Goal: Task Accomplishment & Management: Manage account settings

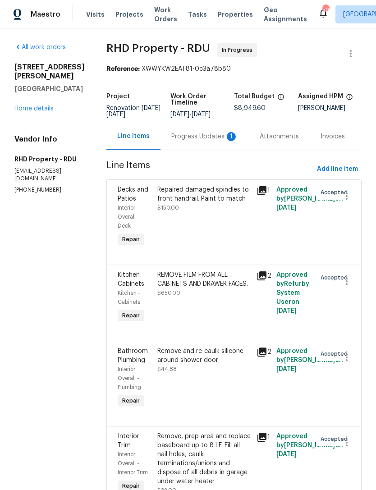
click at [196, 141] on div "Progress Updates 1" at bounding box center [204, 136] width 67 height 9
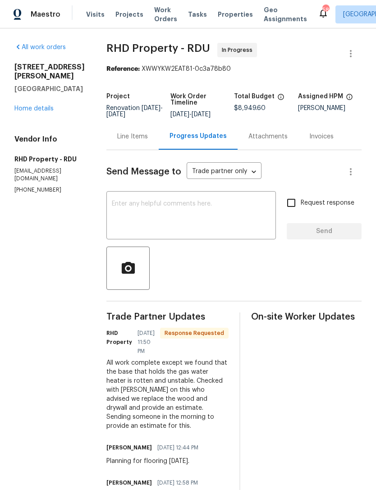
click at [35, 105] on link "Home details" at bounding box center [33, 108] width 39 height 6
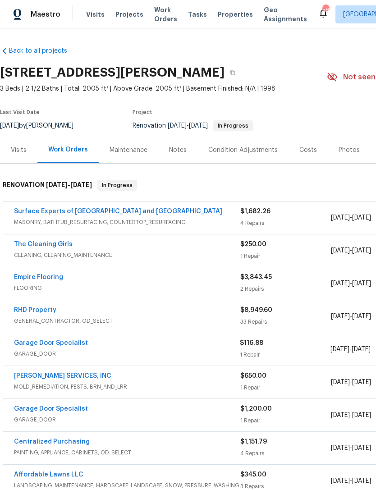
click at [46, 209] on link "Surface Experts of [GEOGRAPHIC_DATA] and [GEOGRAPHIC_DATA]" at bounding box center [118, 211] width 208 height 6
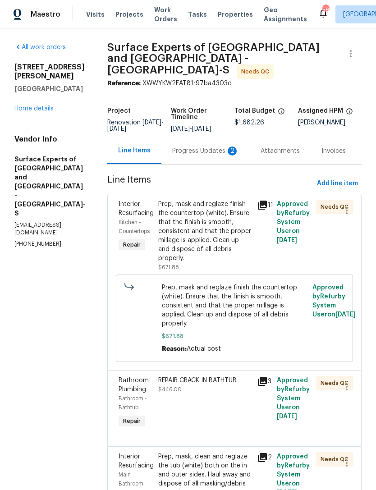
click at [195, 152] on div "Progress Updates 2" at bounding box center [205, 150] width 67 height 9
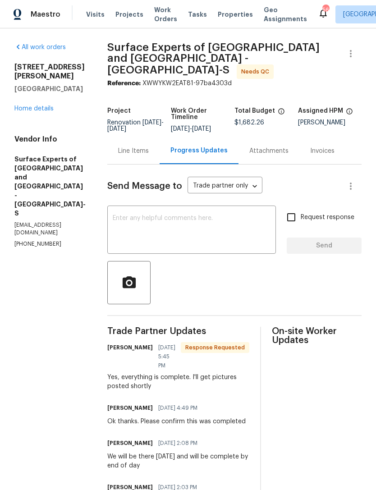
click at [34, 105] on link "Home details" at bounding box center [33, 108] width 39 height 6
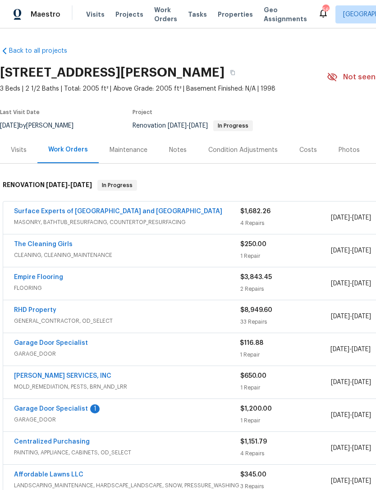
click at [37, 209] on link "Surface Experts of [GEOGRAPHIC_DATA] and [GEOGRAPHIC_DATA]" at bounding box center [118, 211] width 208 height 6
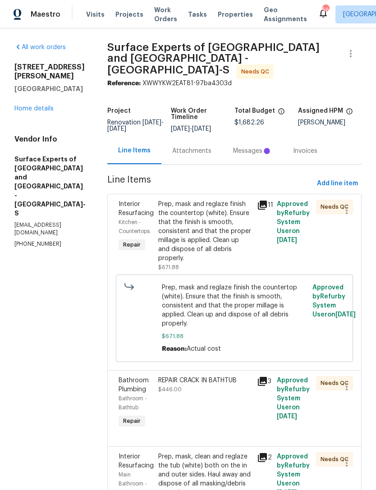
click at [232, 223] on div "Prep, mask and reglaze finish the countertop (white). Ensure that the finish is…" at bounding box center [204, 230] width 93 height 63
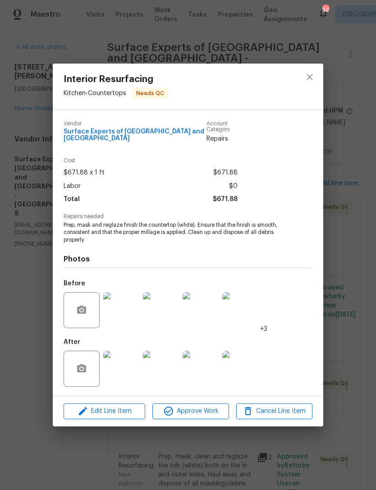
click at [127, 368] on img at bounding box center [121, 368] width 36 height 36
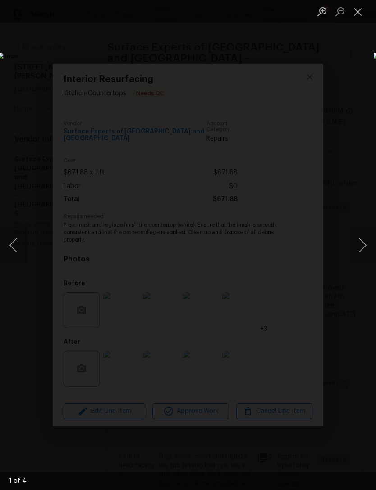
click at [358, 13] on button "Close lightbox" at bounding box center [358, 12] width 18 height 16
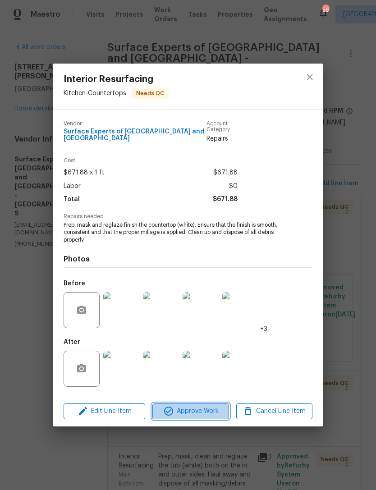
click at [204, 412] on span "Approve Work" at bounding box center [190, 410] width 71 height 11
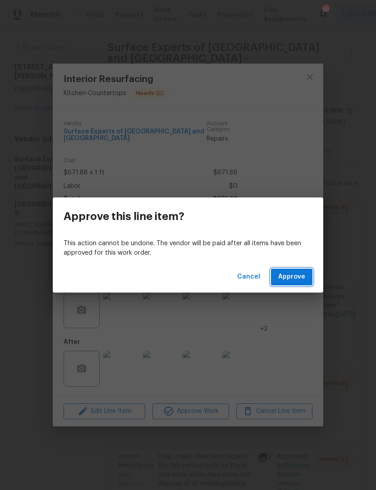
click at [291, 280] on span "Approve" at bounding box center [291, 276] width 27 height 11
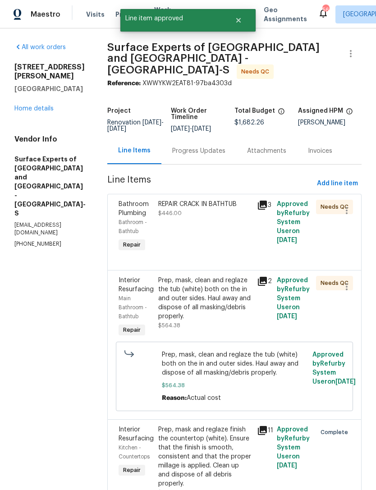
click at [245, 233] on div "REPAIR CRACK IN [GEOGRAPHIC_DATA] $446.00" at bounding box center [204, 226] width 99 height 59
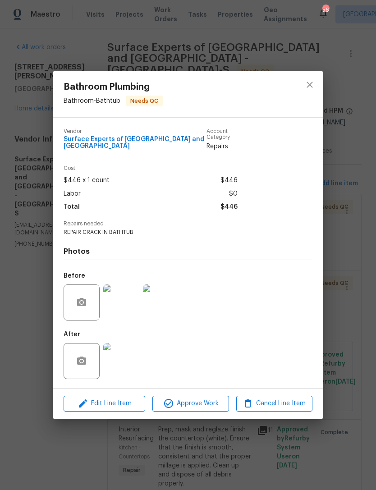
click at [121, 362] on img at bounding box center [121, 361] width 36 height 36
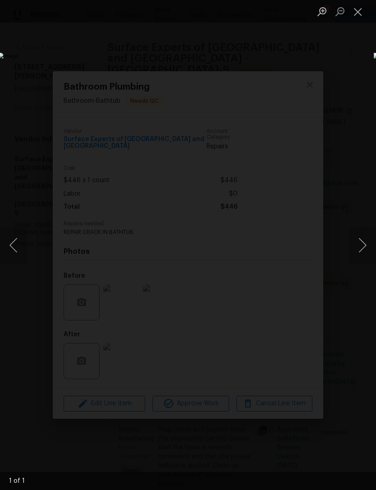
click at [356, 13] on button "Close lightbox" at bounding box center [358, 12] width 18 height 16
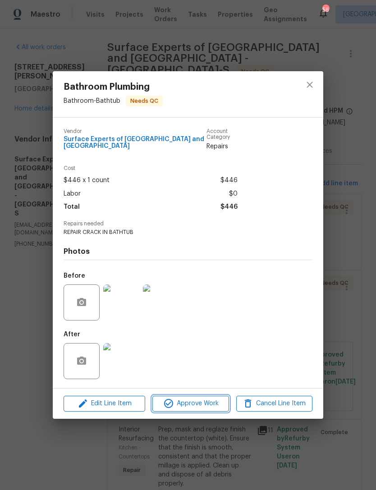
click at [212, 404] on span "Approve Work" at bounding box center [190, 403] width 71 height 11
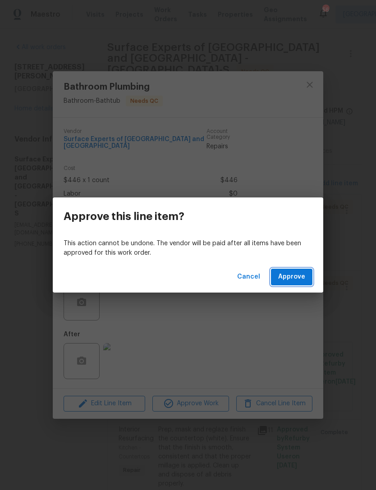
click at [295, 281] on span "Approve" at bounding box center [291, 276] width 27 height 11
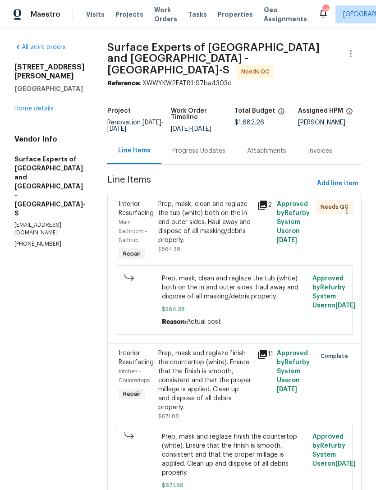
click at [239, 235] on div "Prep, mask, clean and reglaze the tub (white) both on the in and outer sides. H…" at bounding box center [204, 221] width 93 height 45
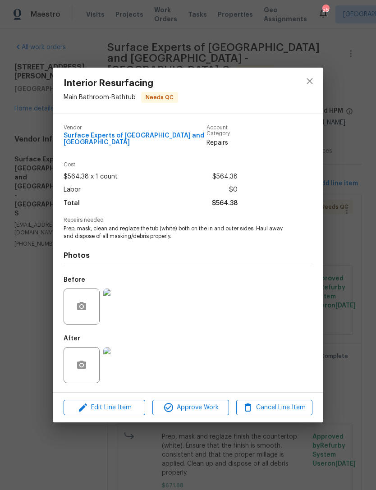
click at [120, 368] on img at bounding box center [121, 365] width 36 height 36
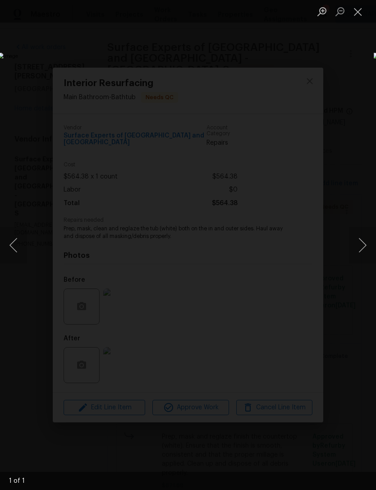
click at [355, 14] on button "Close lightbox" at bounding box center [358, 12] width 18 height 16
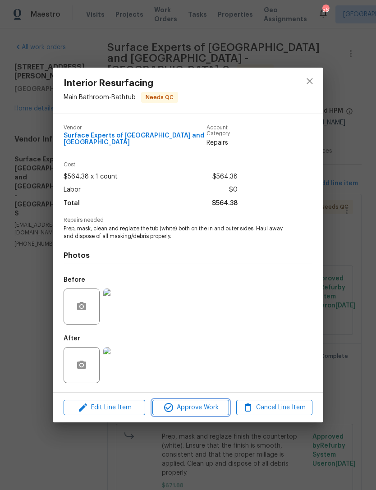
click at [210, 409] on span "Approve Work" at bounding box center [190, 407] width 71 height 11
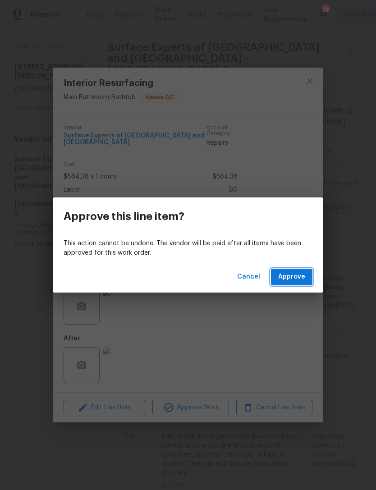
click at [305, 278] on button "Approve" at bounding box center [291, 276] width 41 height 17
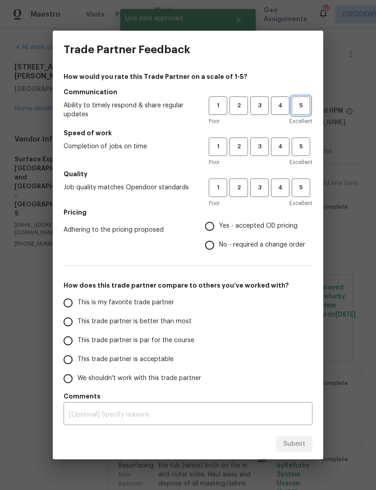
click at [302, 108] on span "5" at bounding box center [300, 105] width 17 height 10
click at [272, 151] on span "4" at bounding box center [280, 146] width 17 height 10
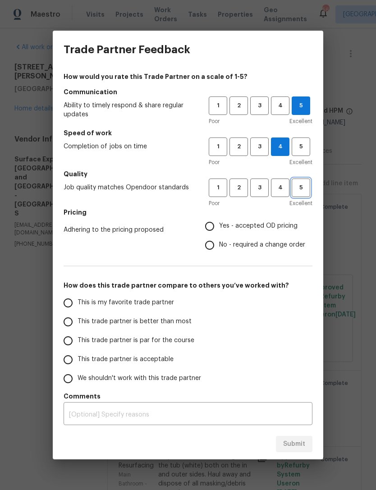
click at [297, 192] on span "5" at bounding box center [300, 187] width 17 height 10
click at [267, 238] on label "No - required a change order" at bounding box center [252, 245] width 105 height 19
click at [219, 238] on input "No - required a change order" at bounding box center [209, 245] width 19 height 19
radio input "true"
click at [73, 323] on input "This trade partner is better than most" at bounding box center [68, 321] width 19 height 19
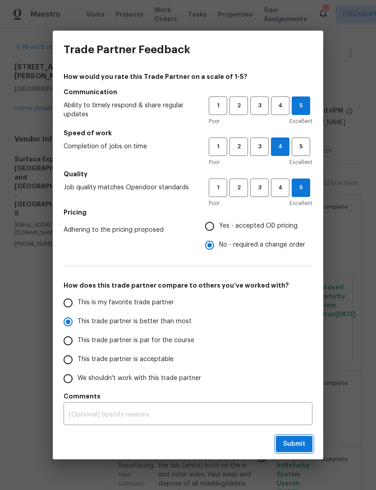
click at [308, 443] on button "Submit" at bounding box center [294, 443] width 36 height 17
radio input "true"
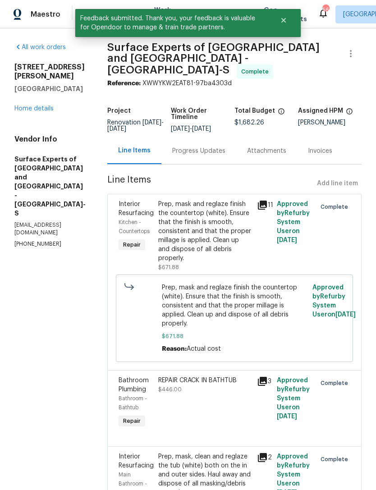
click at [30, 105] on link "Home details" at bounding box center [33, 108] width 39 height 6
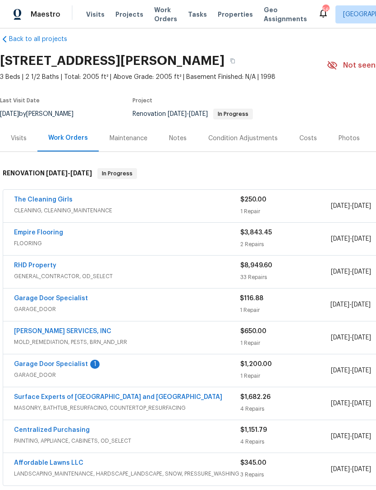
scroll to position [12, 0]
click at [50, 364] on link "Garage Door Specialist" at bounding box center [51, 363] width 74 height 6
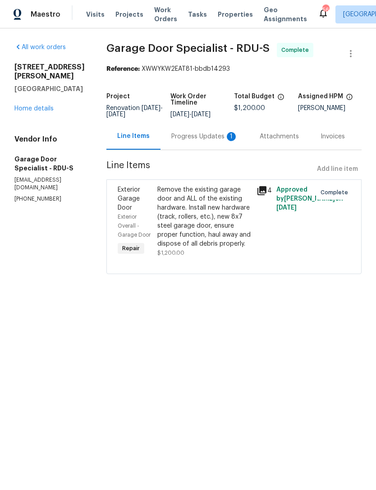
click at [197, 150] on div "Progress Updates 1" at bounding box center [204, 136] width 88 height 27
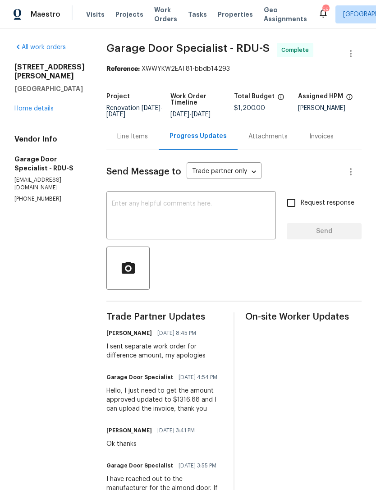
click at [30, 105] on link "Home details" at bounding box center [33, 108] width 39 height 6
